Goal: Task Accomplishment & Management: Complete application form

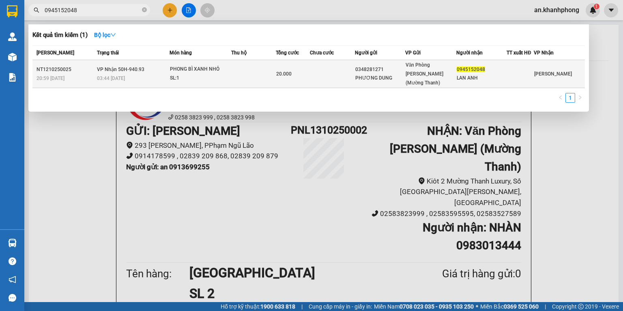
type input "0945152048"
click at [304, 69] on div "20.000" at bounding box center [293, 73] width 34 height 9
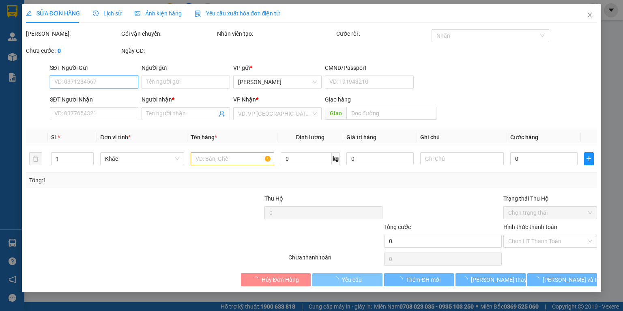
type input "0348281271"
type input "PHƯƠNG DUNG"
type input "0945152048"
type input "LAN ANH"
type input "20.000"
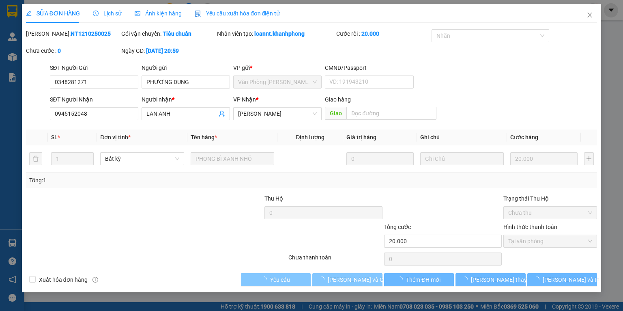
click at [344, 281] on span "[PERSON_NAME] và Giao hàng" at bounding box center [367, 279] width 78 height 9
